Goal: Entertainment & Leisure: Browse casually

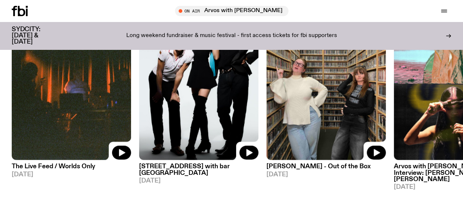
scroll to position [360, 0]
drag, startPoint x: 347, startPoint y: 91, endPoint x: 133, endPoint y: 125, distance: 217.3
click at [266, 125] on img at bounding box center [325, 80] width 119 height 159
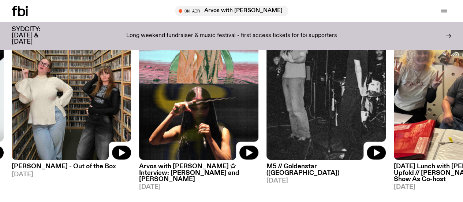
click at [86, 63] on img at bounding box center [71, 80] width 119 height 159
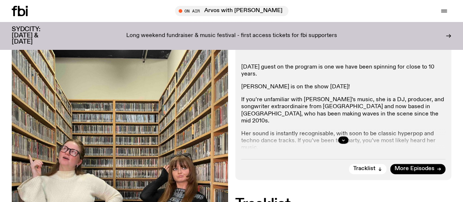
scroll to position [140, 0]
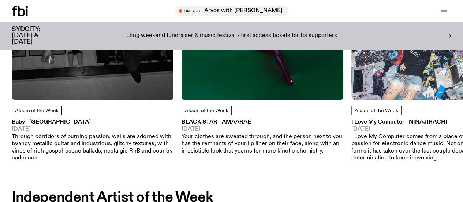
scroll to position [433, 0]
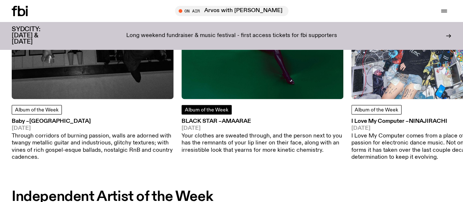
click at [194, 112] on span "Album of the Week" at bounding box center [207, 108] width 44 height 5
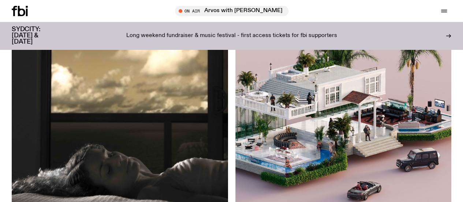
scroll to position [2028, 0]
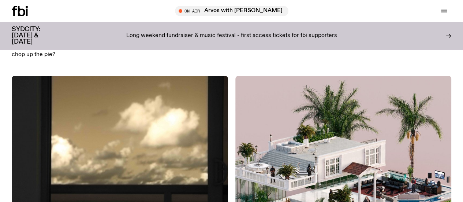
click at [29, 11] on div at bounding box center [29, 11] width 35 height 10
click at [18, 9] on icon at bounding box center [20, 11] width 16 height 10
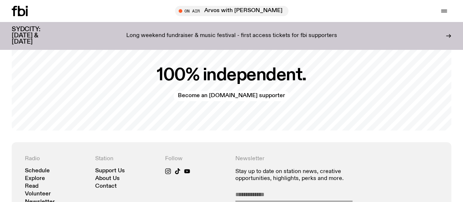
scroll to position [1457, 0]
